Goal: Task Accomplishment & Management: Manage account settings

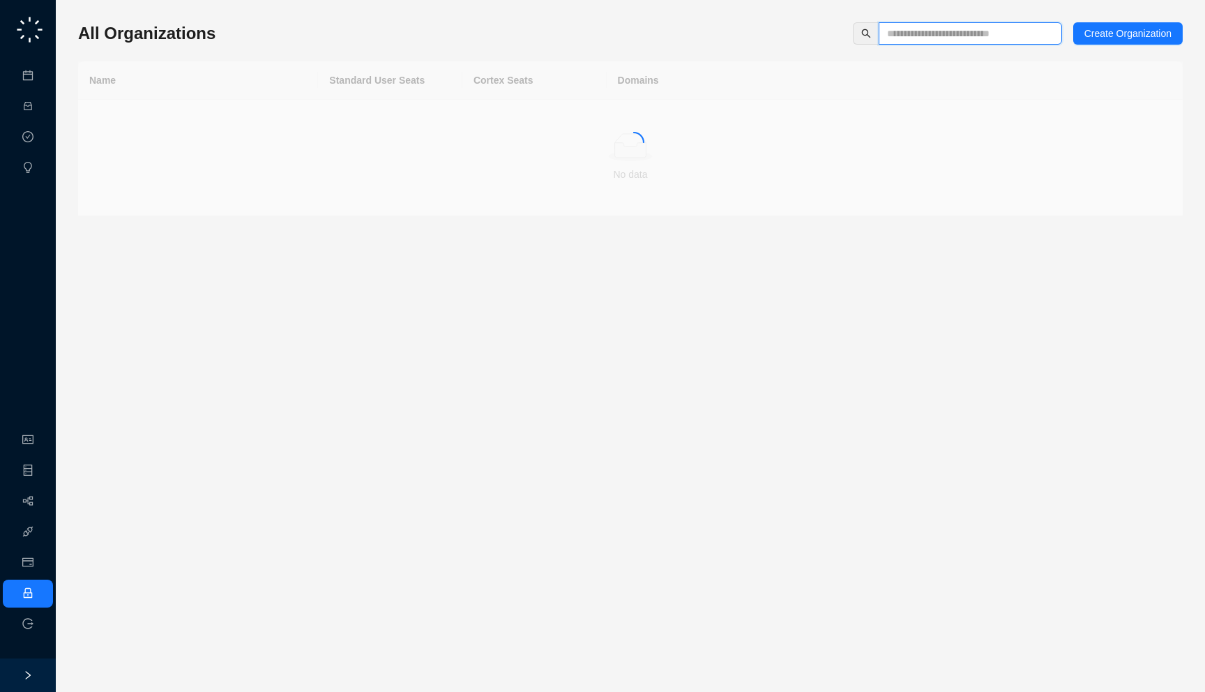
click at [905, 40] on input "text" at bounding box center [964, 33] width 155 height 15
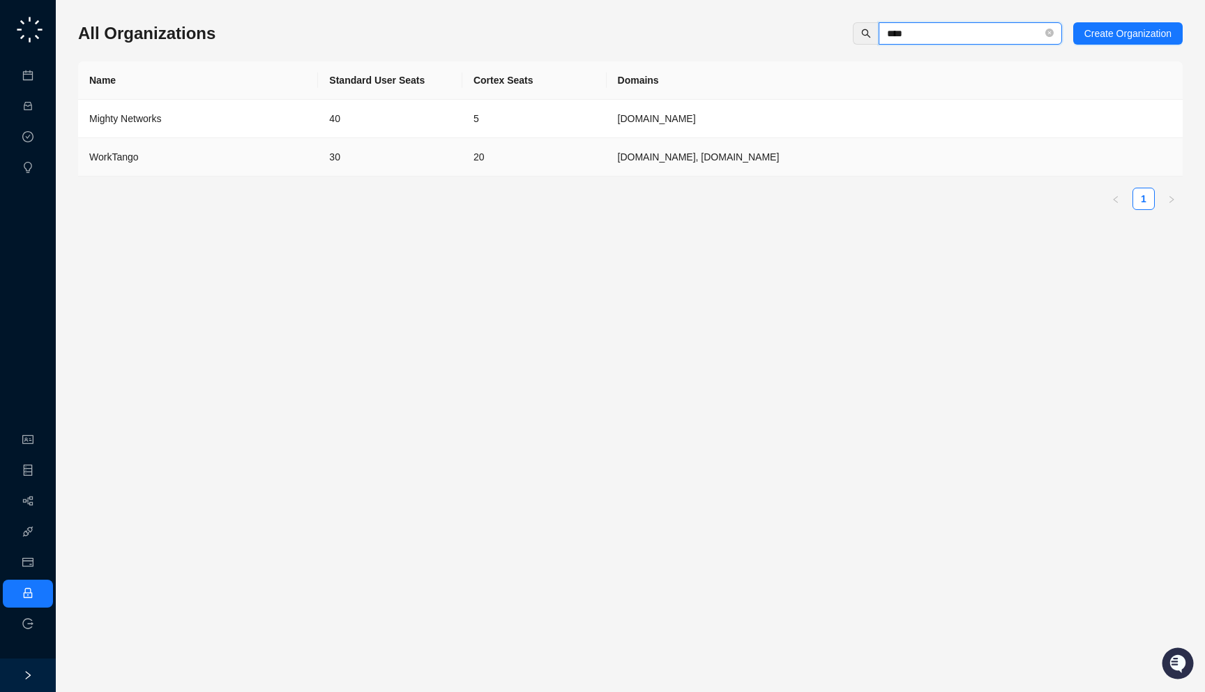
type input "****"
click at [393, 165] on td "30" at bounding box center [390, 157] width 144 height 38
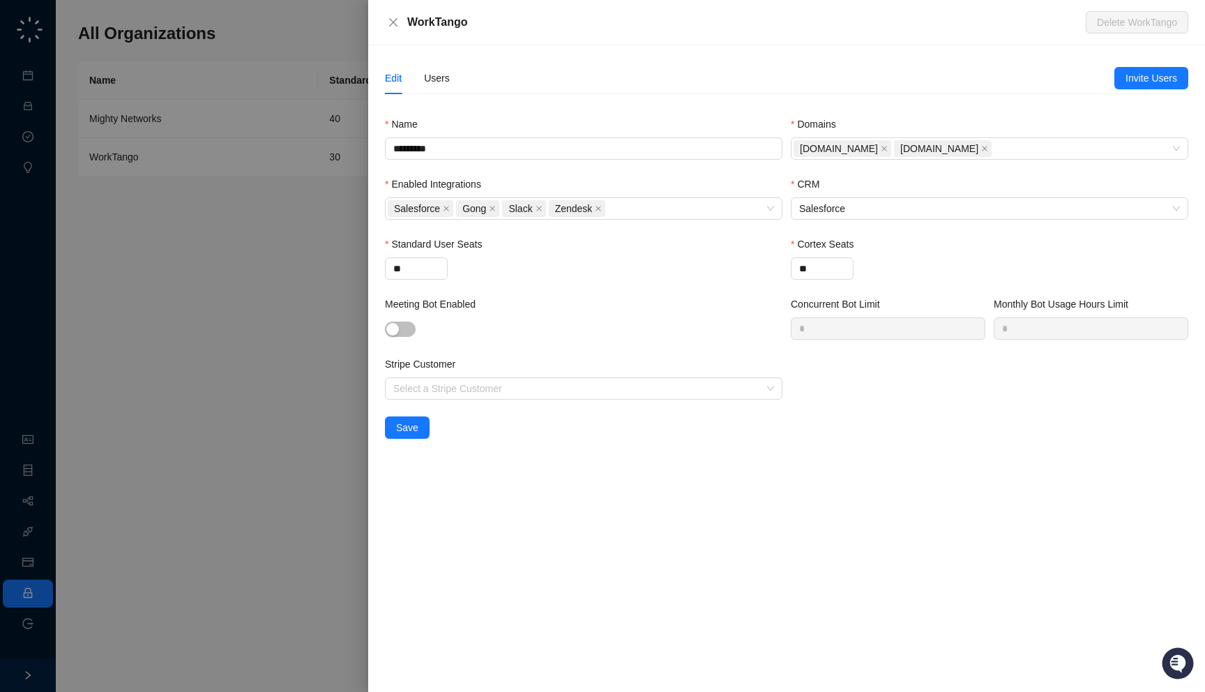
click at [450, 78] on div "Edit Users" at bounding box center [749, 78] width 729 height 32
click at [439, 78] on div "Users" at bounding box center [437, 77] width 26 height 15
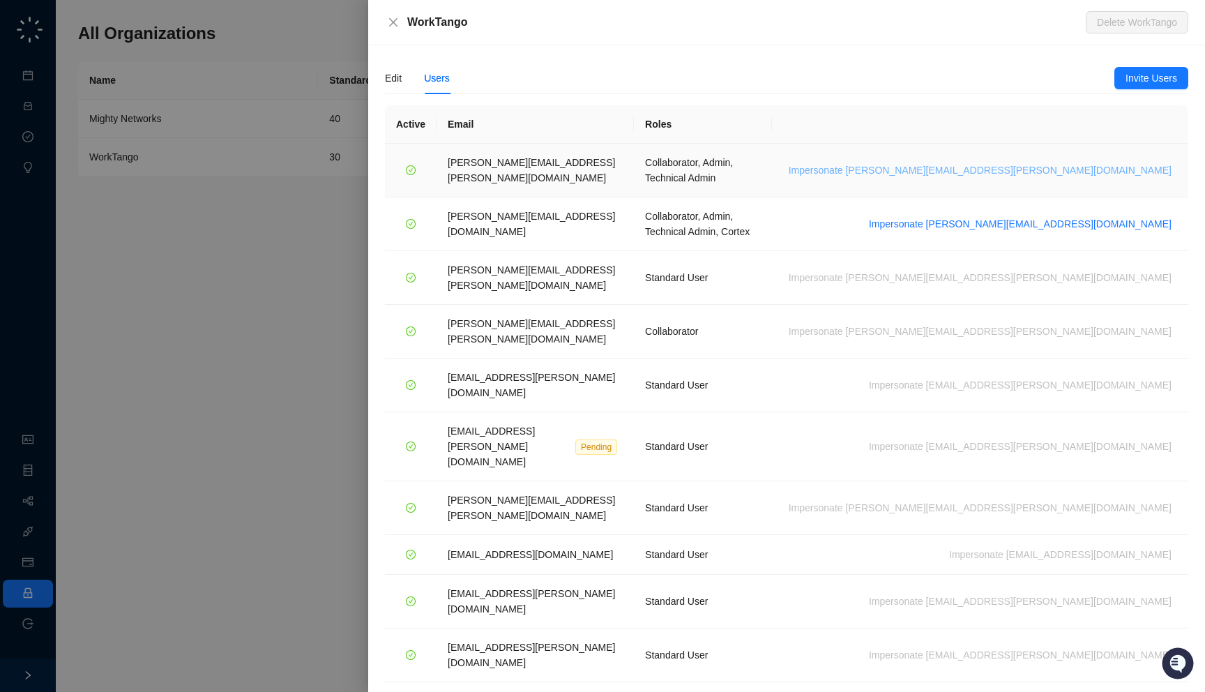
click at [1026, 162] on span "Impersonate lisa.hall@worktango.com" at bounding box center [980, 169] width 383 height 15
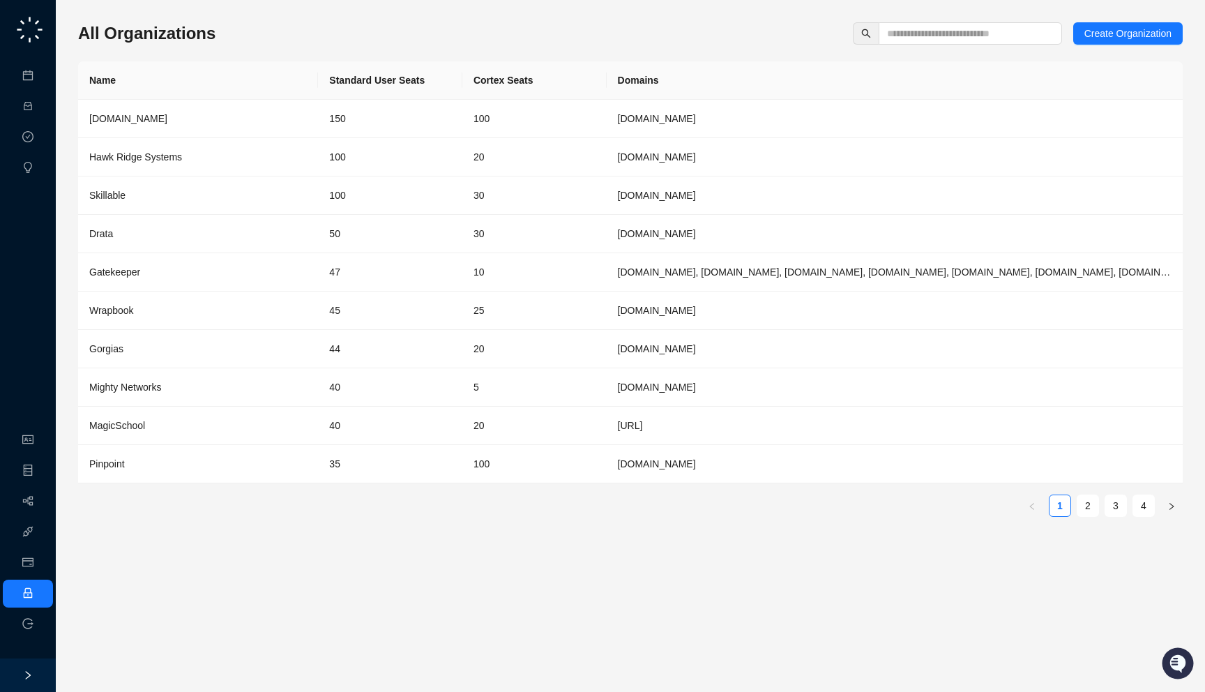
click at [319, 39] on div "All Organizations Create Organization" at bounding box center [630, 33] width 1104 height 22
click at [931, 45] on div "All Organizations Create Organization Name Standard User Seats Cortex Seats Dom…" at bounding box center [630, 274] width 1104 height 505
click at [931, 42] on span at bounding box center [969, 33] width 183 height 22
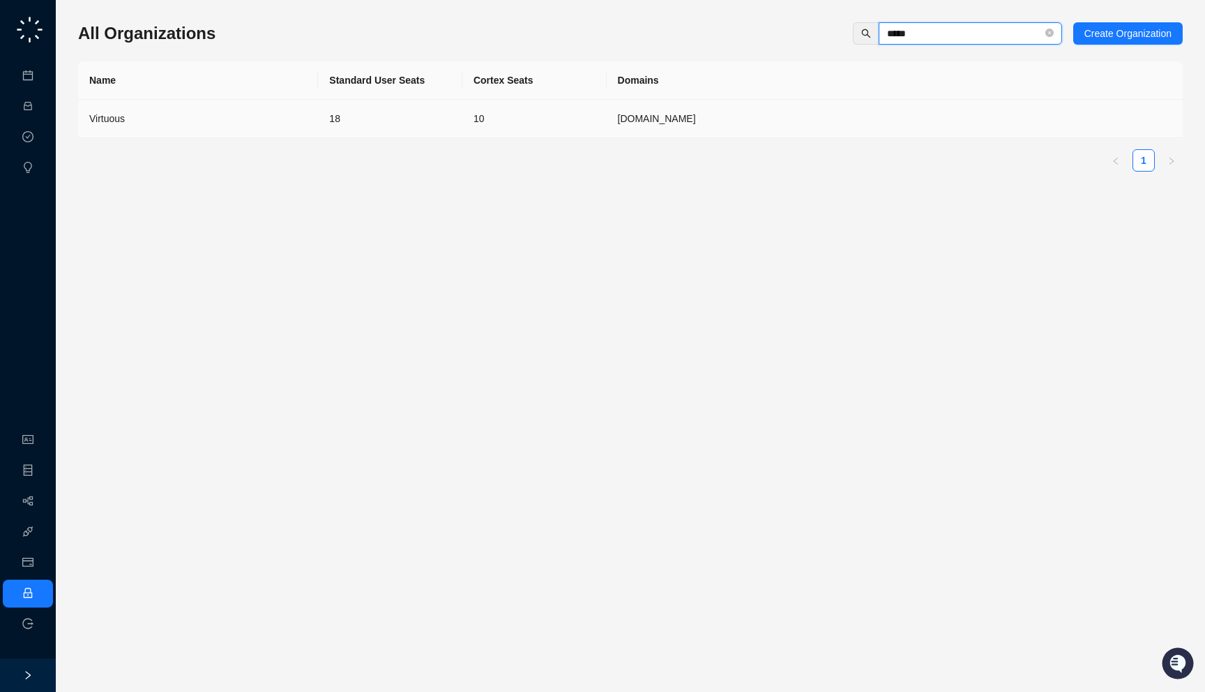
type input "*****"
click at [543, 114] on td "10" at bounding box center [534, 119] width 144 height 38
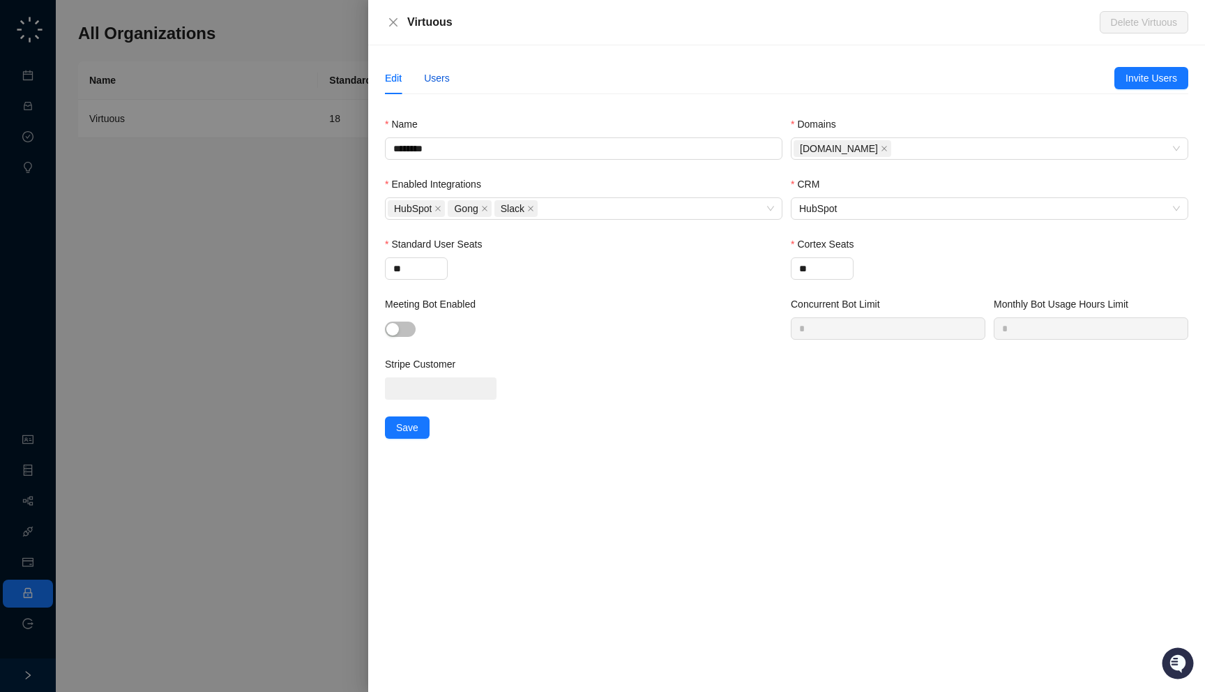
click at [438, 77] on div "Users" at bounding box center [437, 77] width 26 height 15
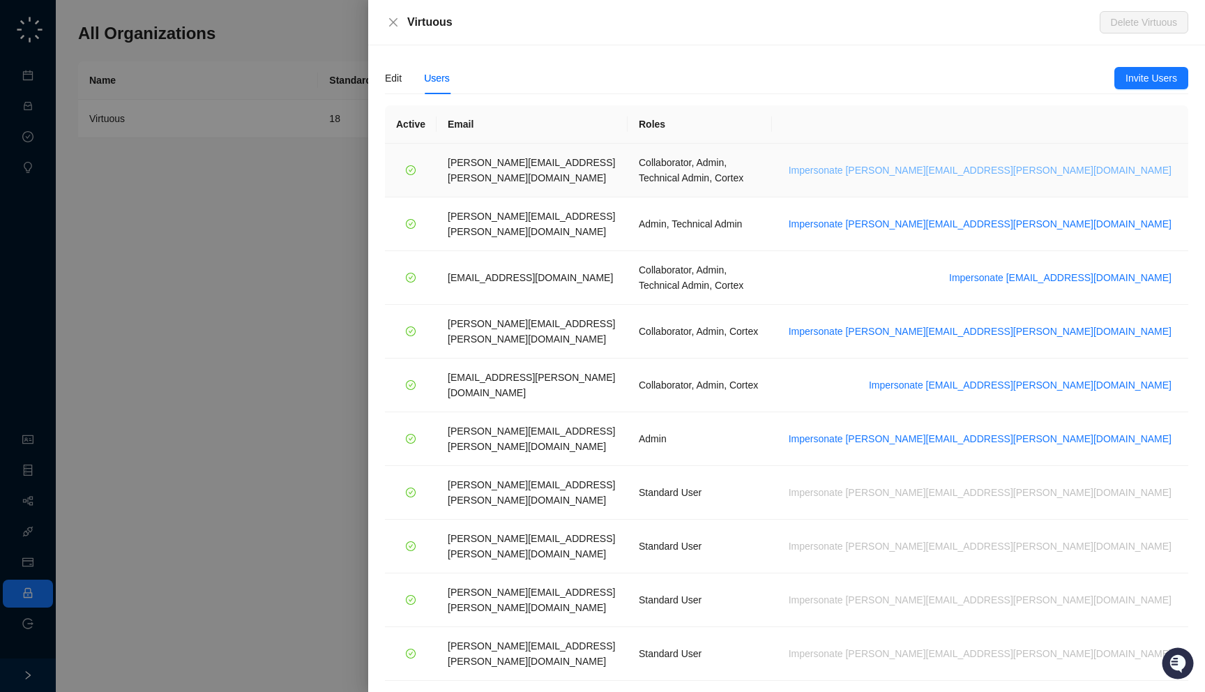
click at [1072, 165] on span "Impersonate emily.beck@virtuous.org" at bounding box center [980, 169] width 383 height 15
